Goal: Task Accomplishment & Management: Use online tool/utility

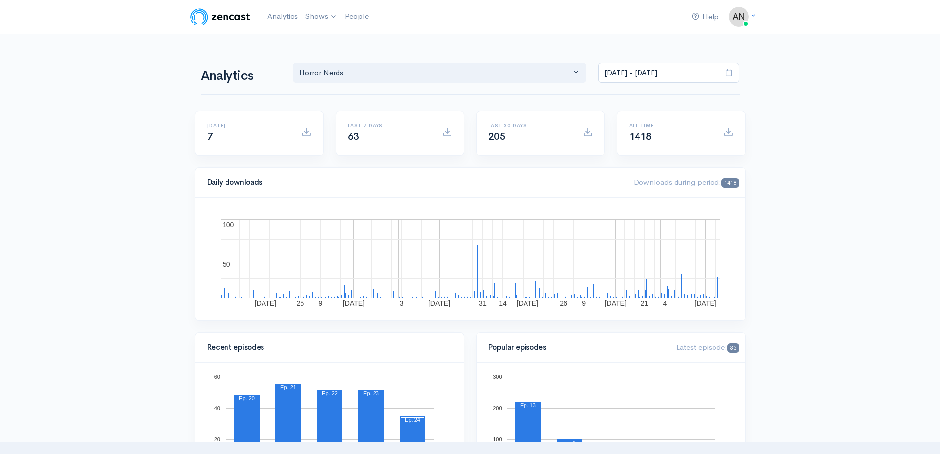
select select "14706"
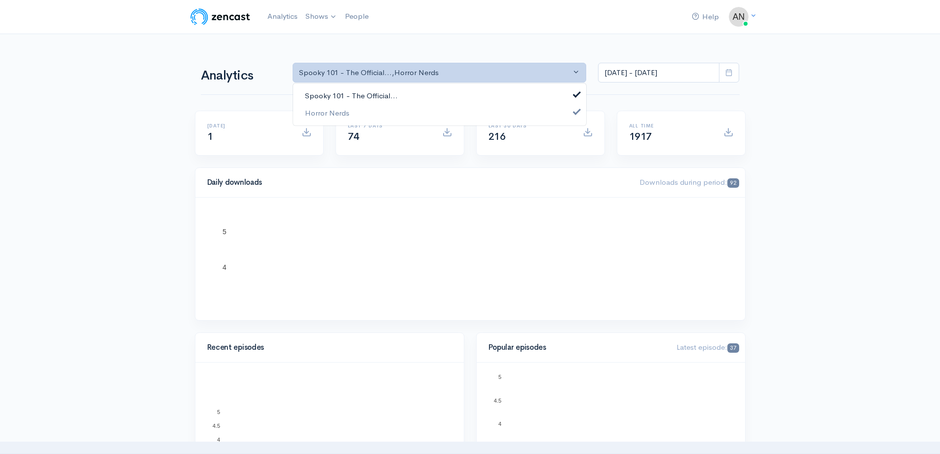
click at [443, 94] on link "Spooky 101 - The Official..." at bounding box center [439, 95] width 293 height 17
select select "14706"
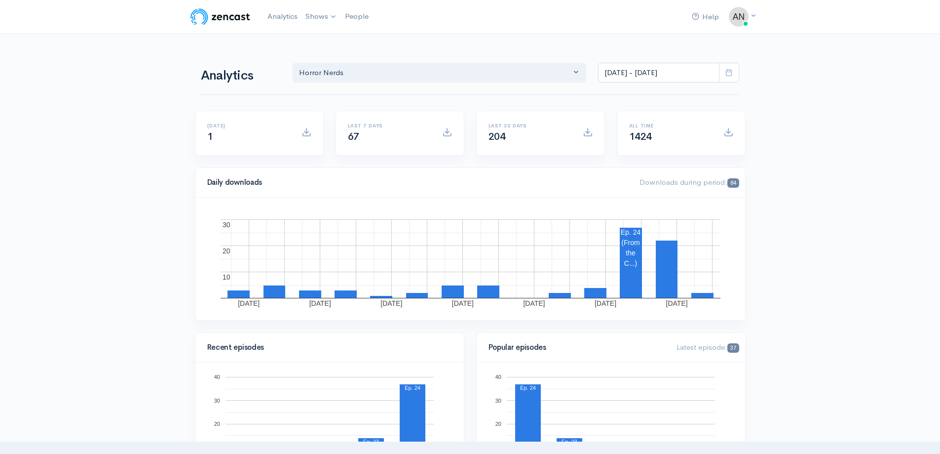
click at [732, 73] on icon at bounding box center [729, 72] width 7 height 7
click at [641, 173] on li "This month" at bounding box center [633, 170] width 69 height 15
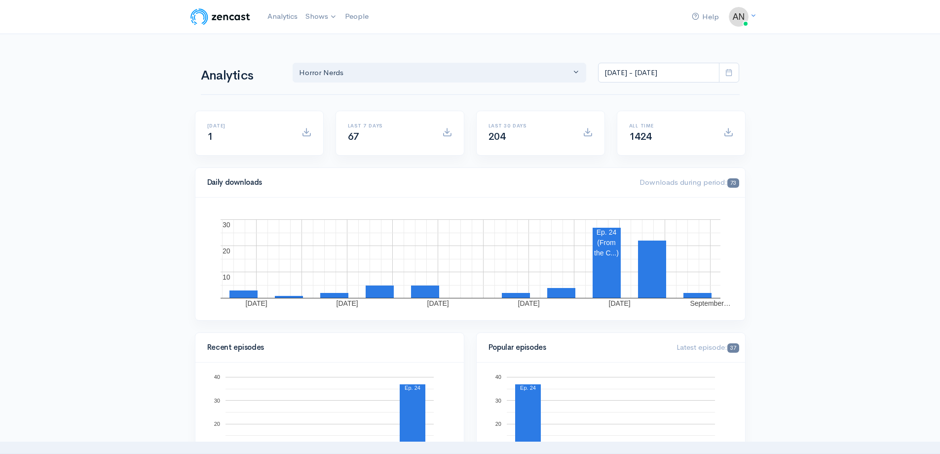
click at [725, 71] on span at bounding box center [729, 73] width 20 height 20
click at [625, 151] on li "Last 30 days" at bounding box center [633, 155] width 69 height 15
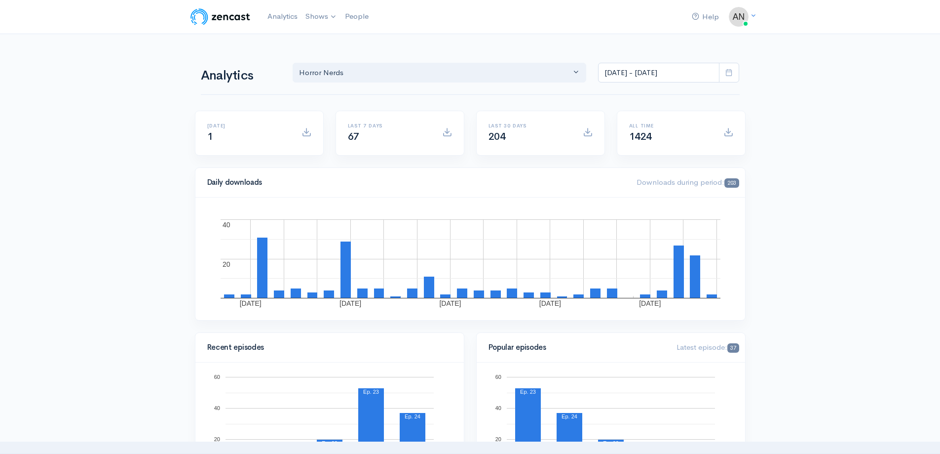
click at [727, 75] on icon at bounding box center [729, 72] width 7 height 7
click at [630, 194] on li "All time" at bounding box center [633, 201] width 69 height 15
type input "[DATE] - [DATE]"
